Goal: Information Seeking & Learning: Find specific page/section

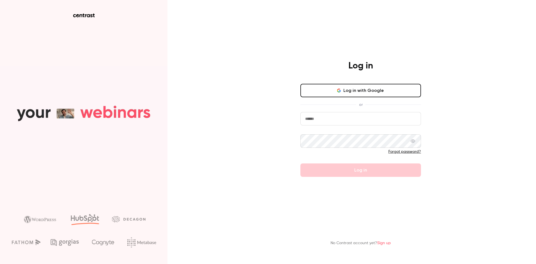
click at [356, 121] on input "email" at bounding box center [361, 118] width 121 height 13
type input "**********"
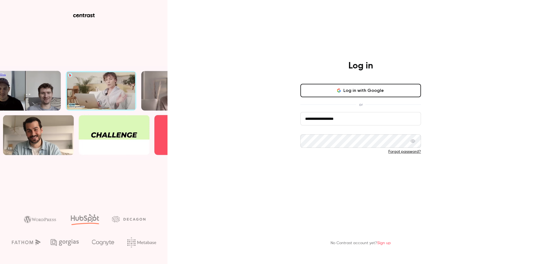
click at [369, 169] on button "Log in" at bounding box center [361, 169] width 121 height 13
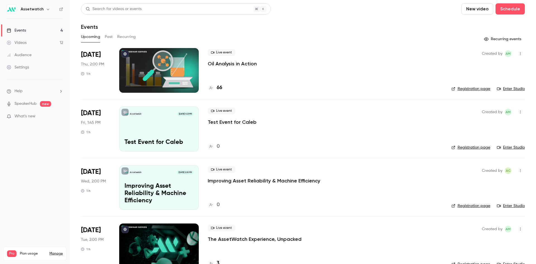
click at [34, 44] on link "Videos 12" at bounding box center [35, 43] width 70 height 12
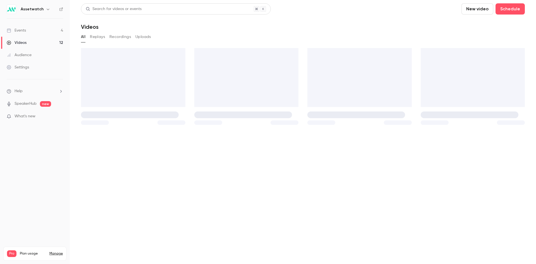
click at [35, 31] on link "Events 4" at bounding box center [35, 30] width 70 height 12
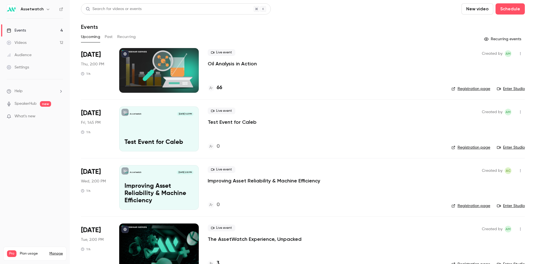
click at [35, 69] on link "Settings" at bounding box center [35, 67] width 70 height 12
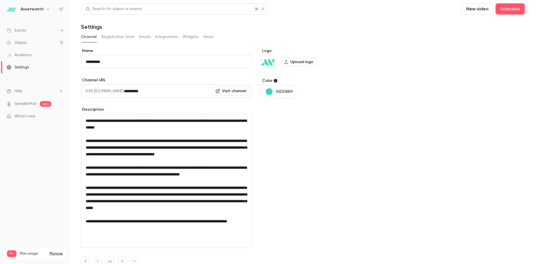
click at [46, 11] on icon "button" at bounding box center [48, 9] width 4 height 4
click at [44, 11] on div at bounding box center [268, 132] width 536 height 264
click at [25, 114] on span "What's new" at bounding box center [25, 116] width 21 height 6
click at [487, 122] on div at bounding box center [268, 132] width 536 height 264
click at [44, 91] on li "Help" at bounding box center [35, 91] width 56 height 6
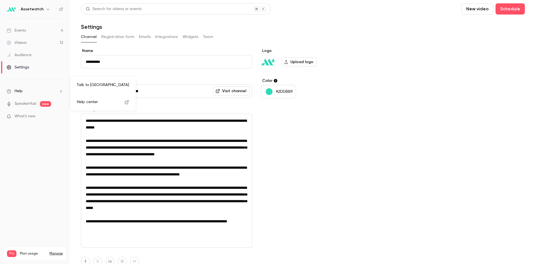
click at [39, 8] on div at bounding box center [268, 132] width 536 height 264
click at [46, 8] on icon "button" at bounding box center [48, 9] width 4 height 4
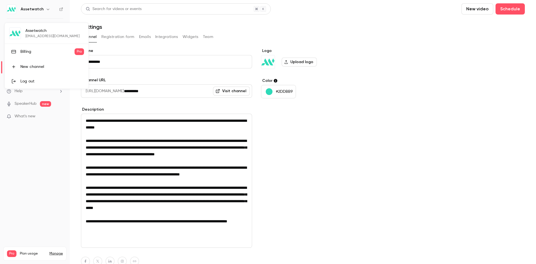
click at [57, 93] on div at bounding box center [268, 132] width 536 height 264
click at [57, 93] on li "Help" at bounding box center [35, 91] width 56 height 6
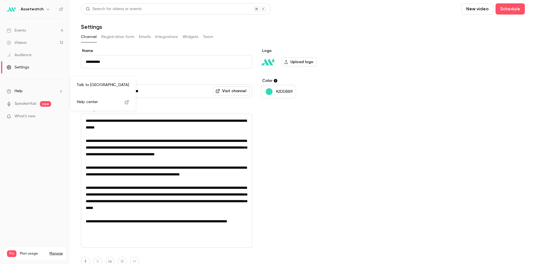
click at [90, 105] on link "Help center" at bounding box center [102, 102] width 61 height 15
